Goal: Task Accomplishment & Management: Complete application form

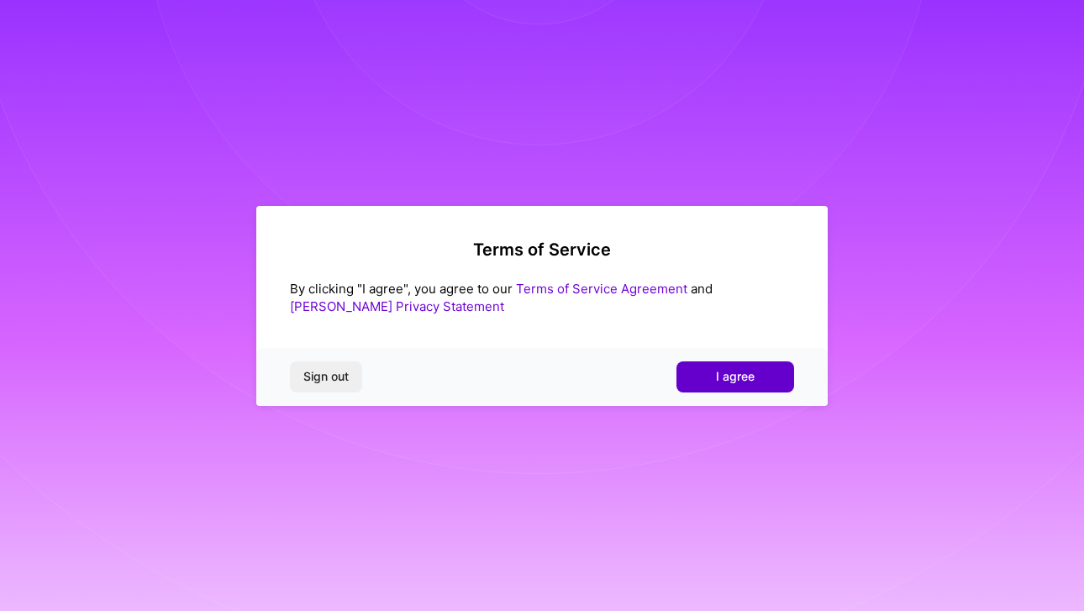
click at [767, 373] on button "I agree" at bounding box center [735, 376] width 118 height 30
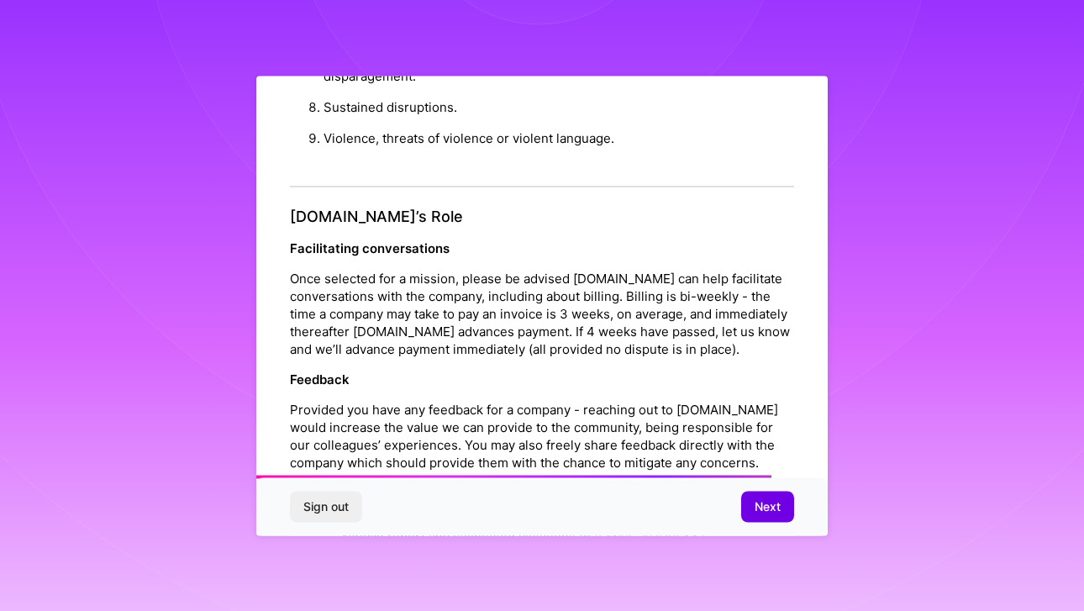
scroll to position [1851, 0]
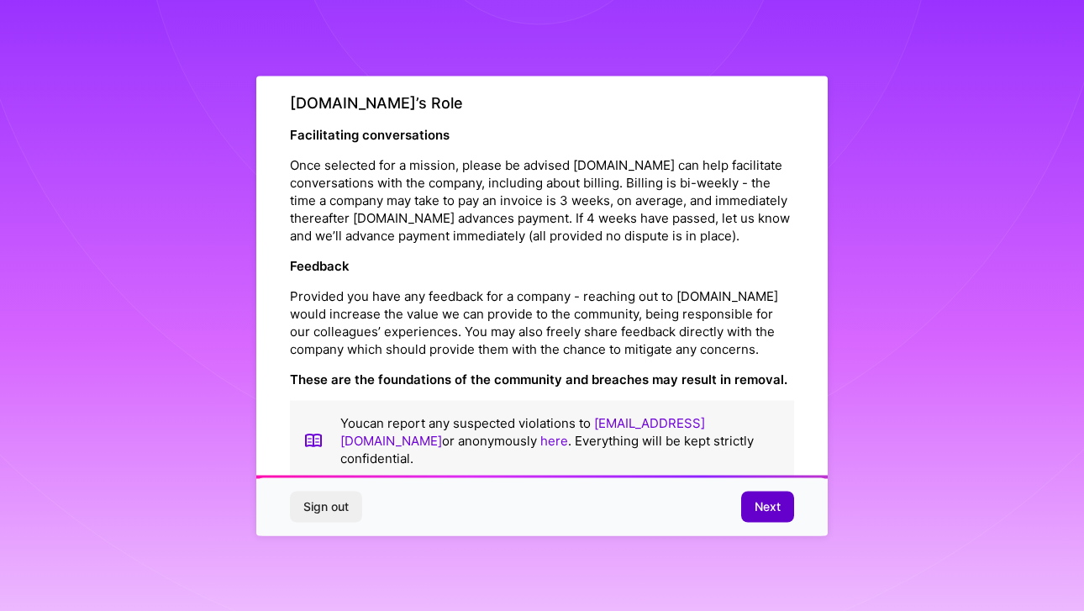
click at [772, 502] on span "Next" at bounding box center [767, 506] width 26 height 17
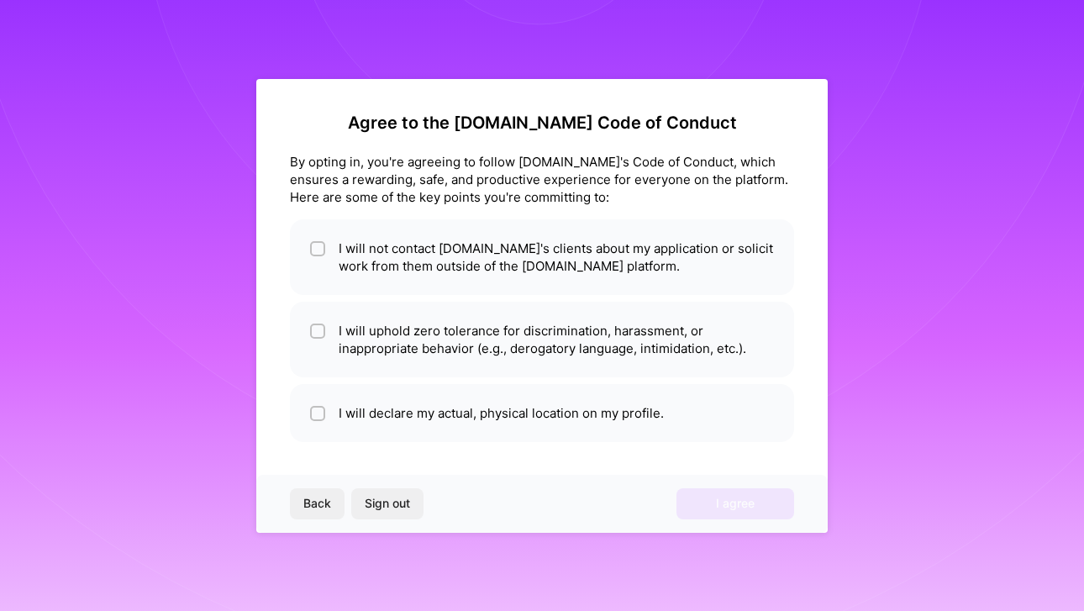
scroll to position [0, 0]
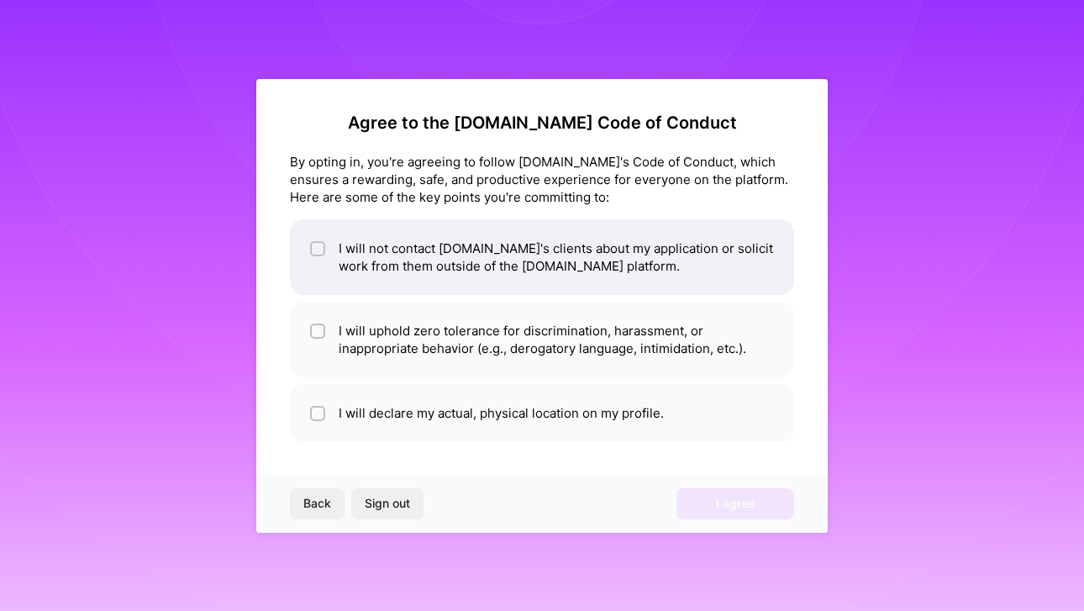
click at [320, 251] on input "checkbox" at bounding box center [319, 250] width 12 height 12
checkbox input "true"
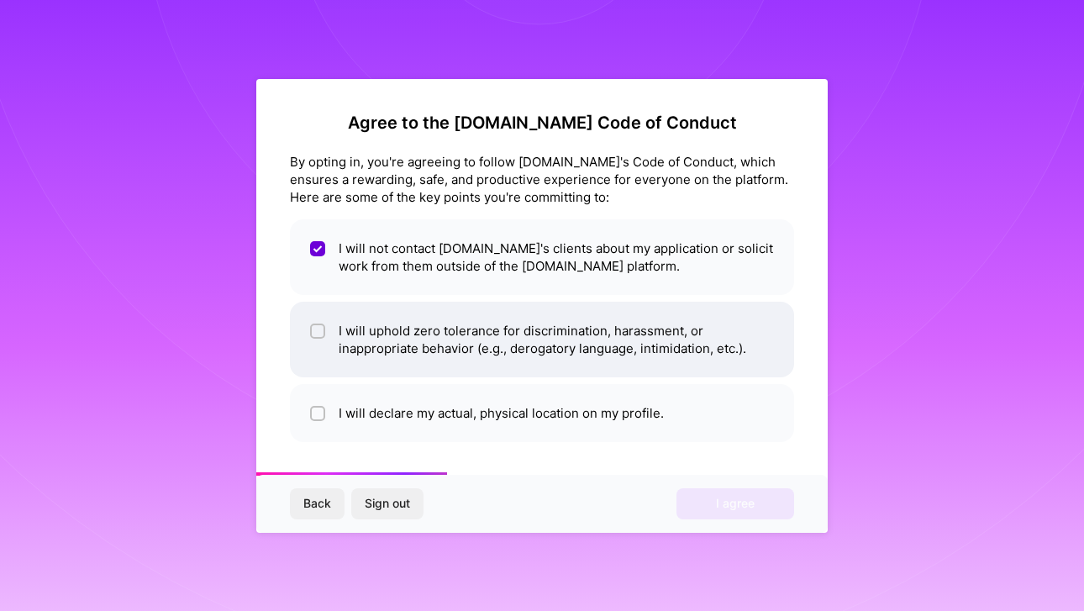
click at [317, 332] on input "checkbox" at bounding box center [319, 332] width 12 height 12
checkbox input "true"
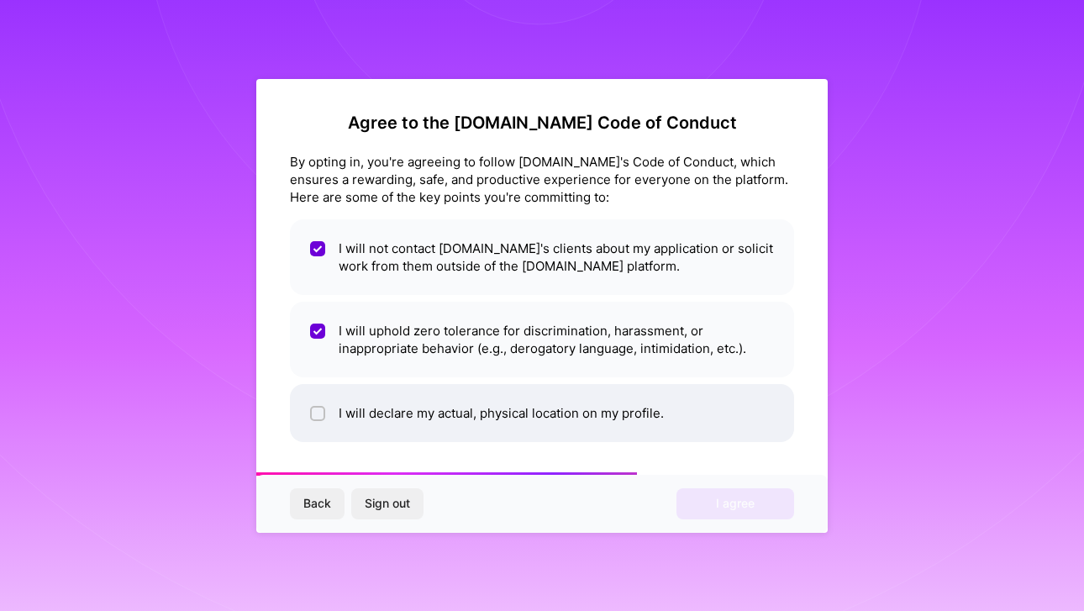
click at [318, 412] on input "checkbox" at bounding box center [319, 414] width 12 height 12
checkbox input "true"
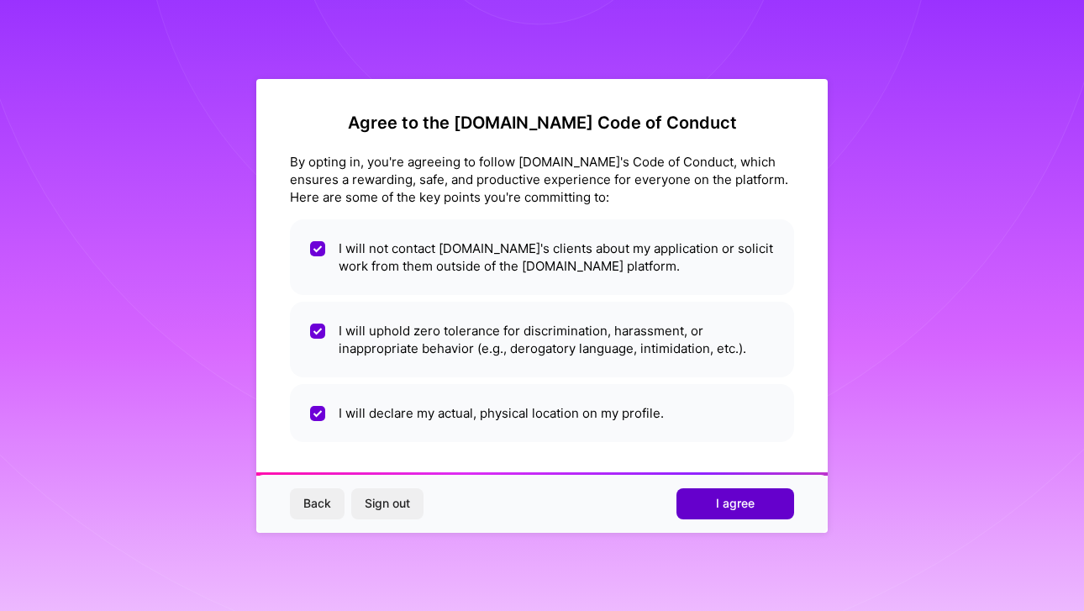
click at [735, 499] on span "I agree" at bounding box center [735, 503] width 39 height 17
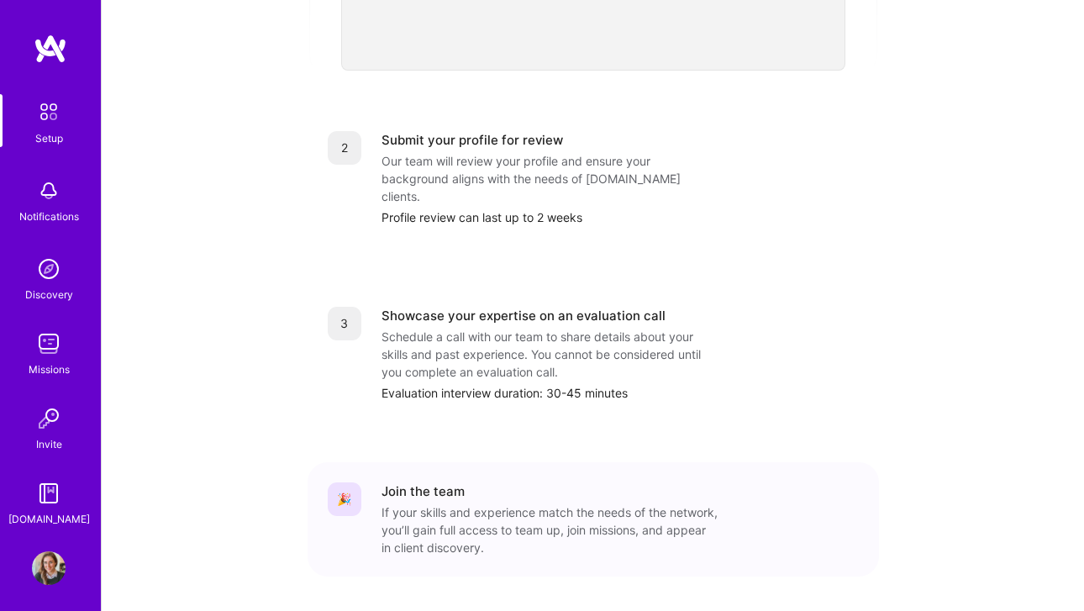
scroll to position [665, 0]
